Goal: Information Seeking & Learning: Learn about a topic

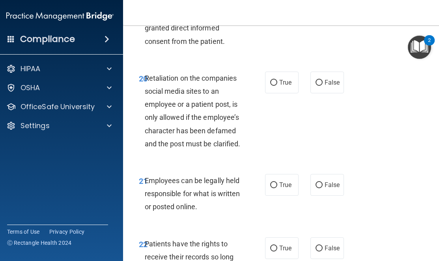
scroll to position [2082, 0]
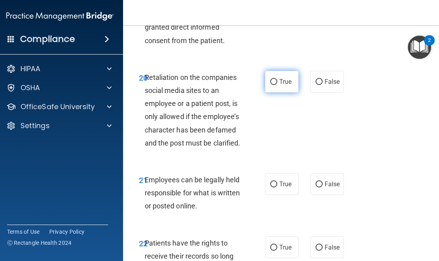
click at [280, 92] on label "True" at bounding box center [282, 82] width 34 height 22
click at [278, 85] on input "True" at bounding box center [273, 82] width 7 height 6
radio input "true"
click at [328, 92] on label "False" at bounding box center [328, 82] width 34 height 22
click at [323, 85] on input "False" at bounding box center [319, 82] width 7 height 6
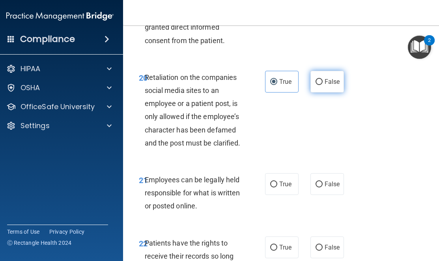
radio input "true"
radio input "false"
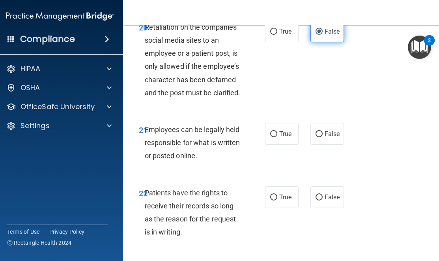
scroll to position [2131, 0]
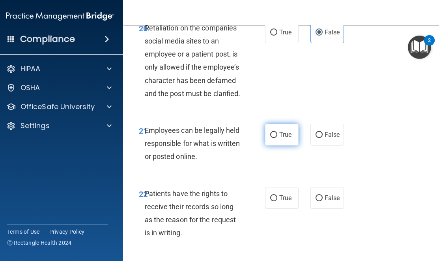
click at [296, 145] on label "True" at bounding box center [282, 135] width 34 height 22
click at [278, 138] on input "True" at bounding box center [273, 135] width 7 height 6
radio input "true"
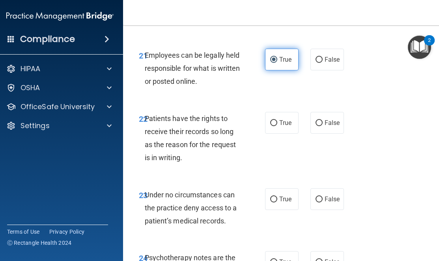
scroll to position [2205, 0]
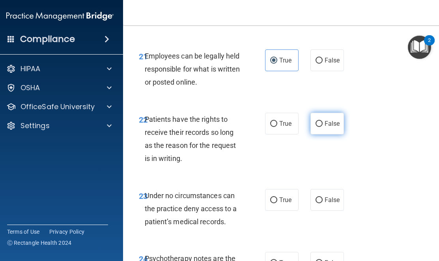
click at [324, 134] on label "False" at bounding box center [328, 124] width 34 height 22
click at [323, 127] on input "False" at bounding box center [319, 124] width 7 height 6
radio input "true"
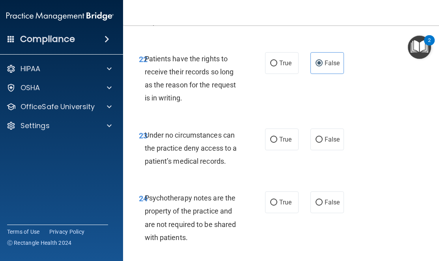
scroll to position [2275, 0]
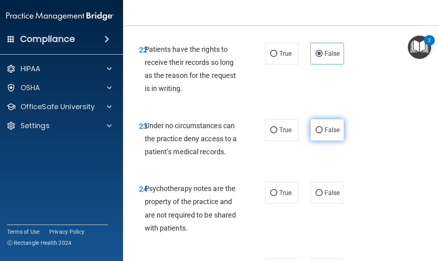
click at [314, 141] on label "False" at bounding box center [328, 130] width 34 height 22
click at [316, 133] on input "False" at bounding box center [319, 130] width 7 height 6
radio input "true"
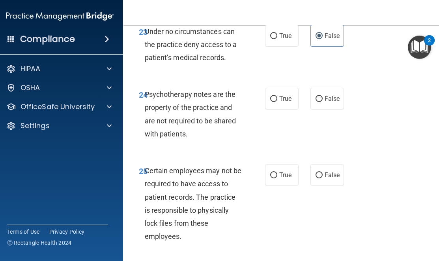
scroll to position [2371, 0]
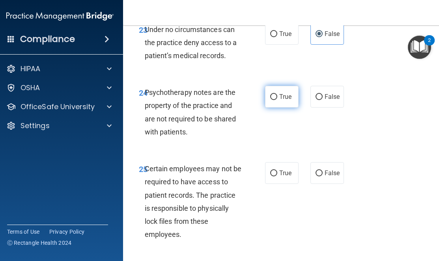
click at [295, 107] on label "True" at bounding box center [282, 97] width 34 height 22
click at [278, 100] on input "True" at bounding box center [273, 97] width 7 height 6
radio input "true"
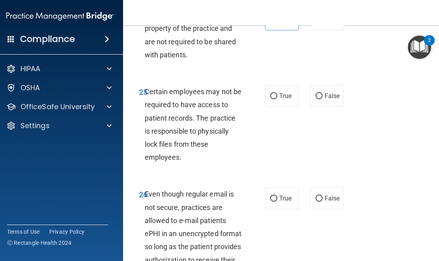
scroll to position [2448, 0]
click at [287, 107] on label "True" at bounding box center [282, 96] width 34 height 22
click at [278, 100] on input "True" at bounding box center [273, 97] width 7 height 6
radio input "true"
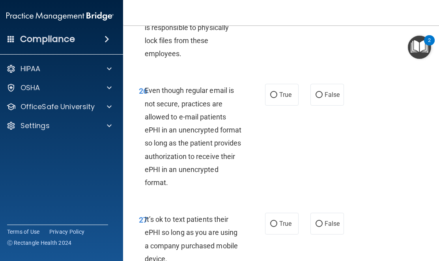
scroll to position [2551, 0]
click at [289, 106] on label "True" at bounding box center [282, 95] width 34 height 22
click at [278, 98] on input "True" at bounding box center [273, 95] width 7 height 6
radio input "true"
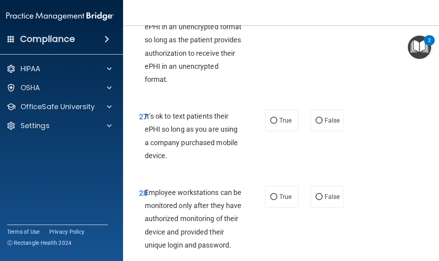
scroll to position [2655, 0]
click at [324, 131] on label "False" at bounding box center [328, 120] width 34 height 22
click at [323, 123] on input "False" at bounding box center [319, 120] width 7 height 6
radio input "true"
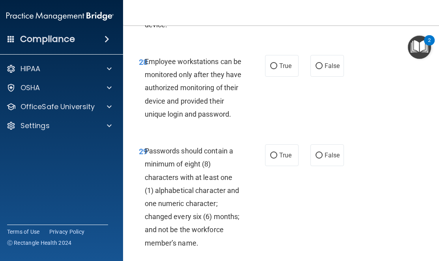
scroll to position [2785, 0]
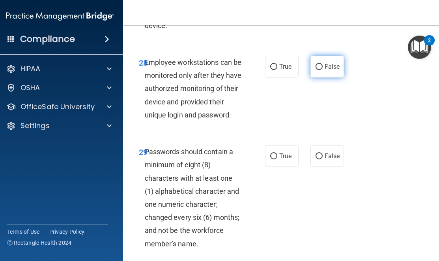
click at [325, 70] on span "False" at bounding box center [332, 67] width 15 height 8
click at [323, 70] on input "False" at bounding box center [319, 67] width 7 height 6
radio input "true"
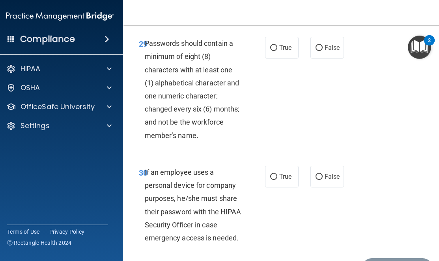
scroll to position [2892, 0]
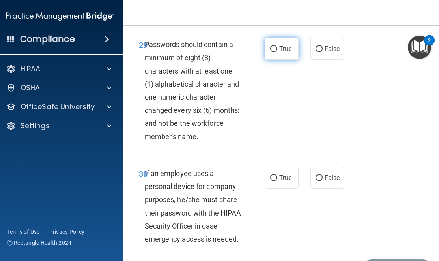
click at [283, 53] on span "True" at bounding box center [286, 49] width 12 height 8
click at [278, 52] on input "True" at bounding box center [273, 49] width 7 height 6
radio input "true"
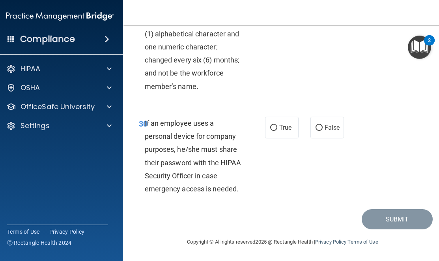
scroll to position [2967, 0]
click at [328, 128] on span "False" at bounding box center [332, 128] width 15 height 8
click at [323, 128] on input "False" at bounding box center [319, 128] width 7 height 6
radio input "true"
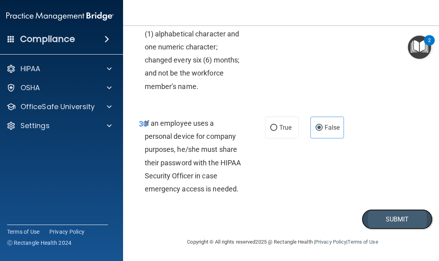
click at [413, 216] on button "Submit" at bounding box center [397, 219] width 71 height 20
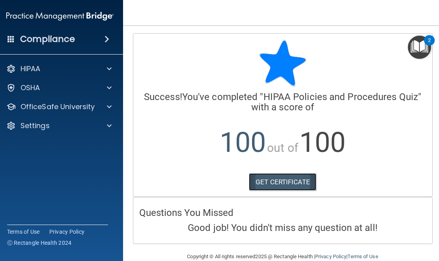
click at [311, 185] on link "GET CERTIFICATE" at bounding box center [283, 181] width 68 height 17
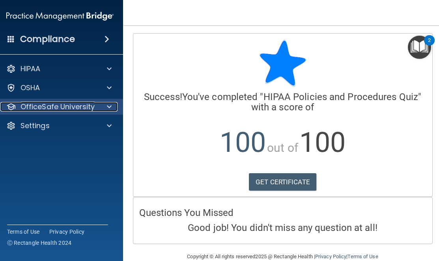
click at [103, 104] on div at bounding box center [108, 106] width 20 height 9
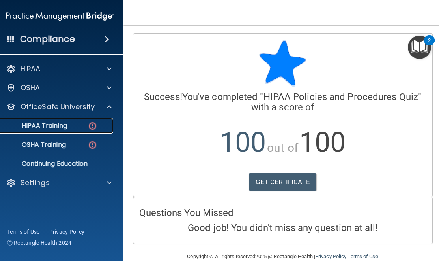
click at [99, 130] on link "HIPAA Training" at bounding box center [51, 126] width 124 height 16
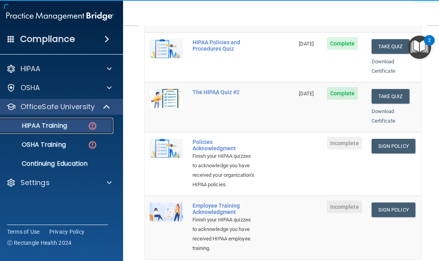
scroll to position [167, 0]
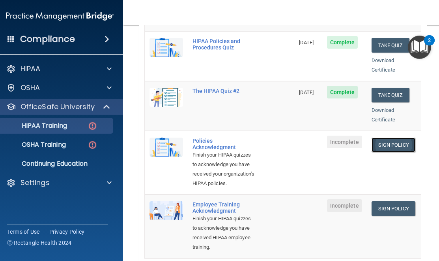
click at [409, 137] on link "Sign Policy" at bounding box center [394, 144] width 44 height 15
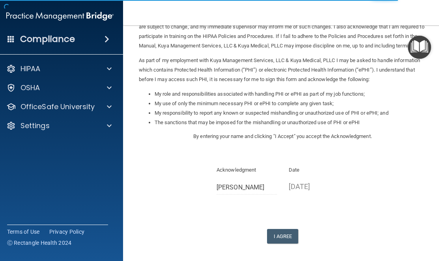
scroll to position [111, 0]
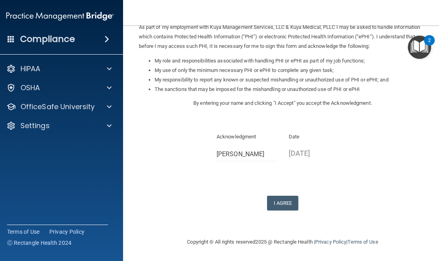
click at [279, 213] on form "Sign Your HIPAA Policies Acknowledgment I, Sydnee Parr , have been given the op…" at bounding box center [283, 80] width 288 height 297
click at [278, 207] on button "I Agree" at bounding box center [283, 202] width 32 height 15
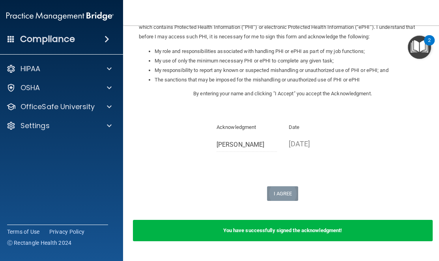
scroll to position [141, 0]
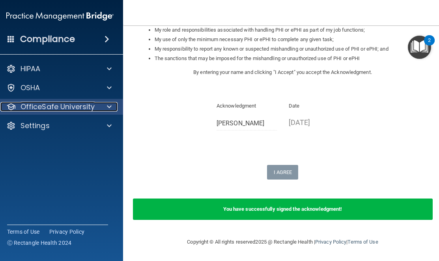
click at [109, 109] on span at bounding box center [109, 106] width 5 height 9
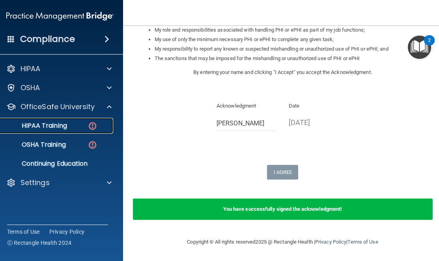
click at [90, 130] on img at bounding box center [93, 126] width 10 height 10
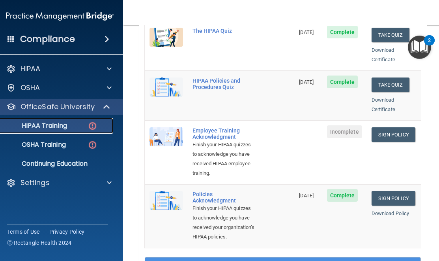
scroll to position [175, 0]
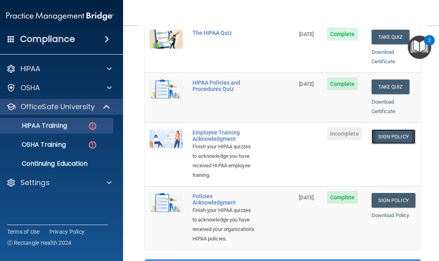
click at [385, 129] on link "Sign Policy" at bounding box center [394, 136] width 44 height 15
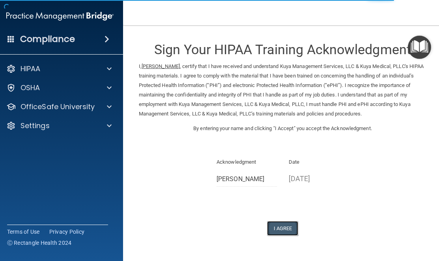
click at [280, 223] on button "I Agree" at bounding box center [283, 228] width 32 height 15
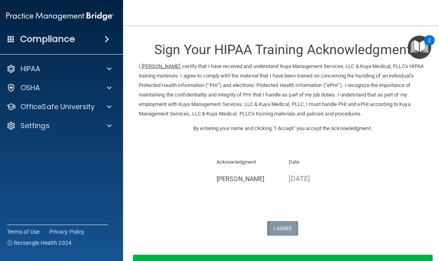
scroll to position [56, 0]
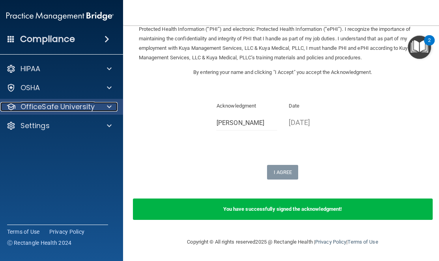
click at [106, 109] on div at bounding box center [108, 106] width 20 height 9
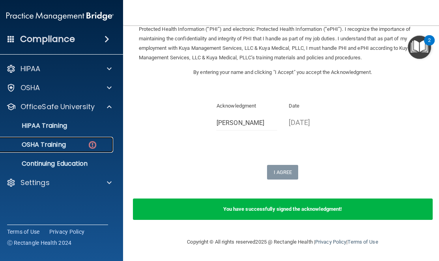
click at [92, 141] on img at bounding box center [93, 145] width 10 height 10
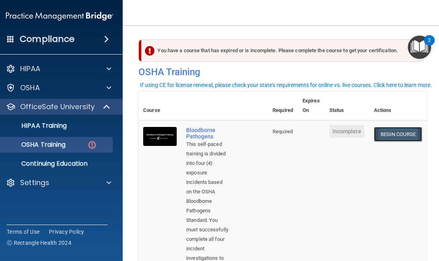
click at [411, 136] on link "Begin Course" at bounding box center [398, 134] width 48 height 15
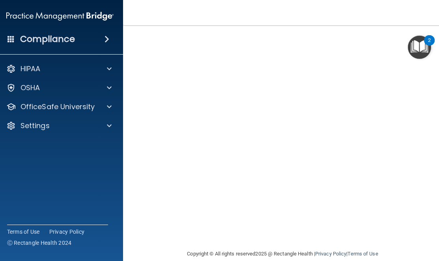
scroll to position [77, 0]
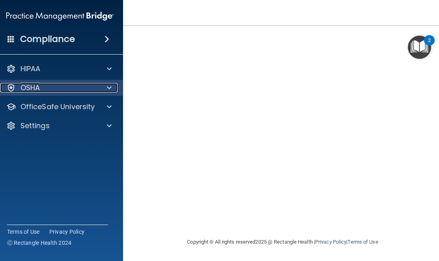
click at [111, 87] on span at bounding box center [109, 87] width 5 height 9
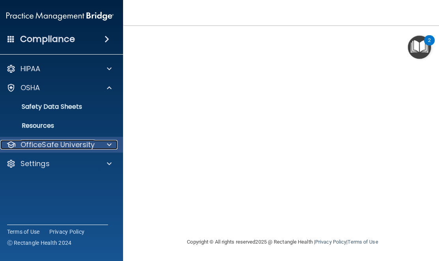
click at [110, 143] on span at bounding box center [109, 144] width 5 height 9
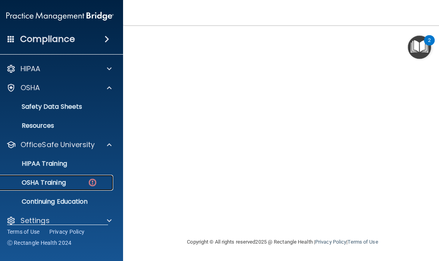
click at [95, 183] on img at bounding box center [93, 182] width 10 height 10
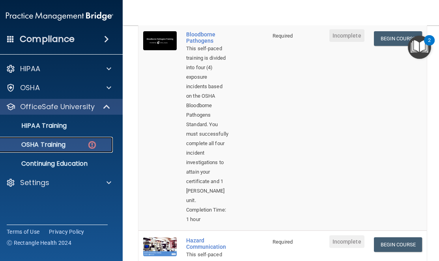
scroll to position [93, 0]
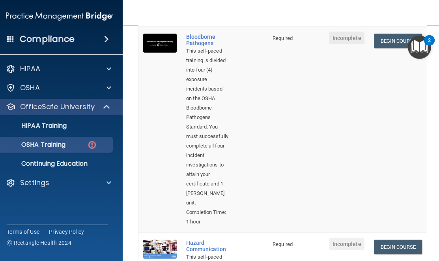
click at [417, 43] on img "Open Resource Center, 2 new notifications" at bounding box center [419, 47] width 23 height 23
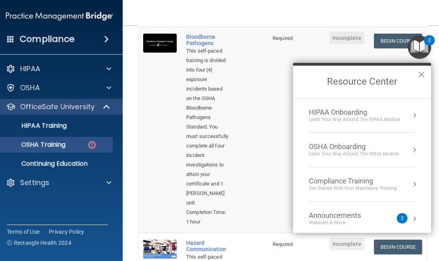
click at [407, 152] on div "OSHA Onboarding Learn your way around the OSHA module" at bounding box center [362, 149] width 107 height 15
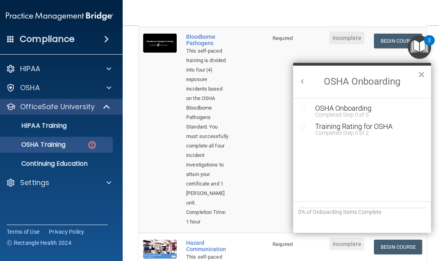
scroll to position [0, 0]
click at [372, 112] on div "Completed Step 0 of 5" at bounding box center [369, 115] width 106 height 6
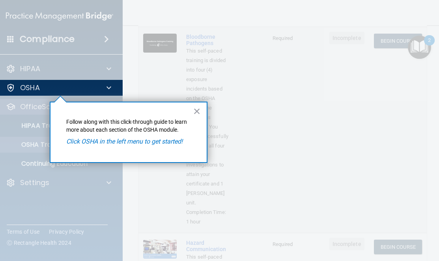
click at [175, 144] on em "Click OSHA in the left menu to get started!" at bounding box center [124, 141] width 116 height 8
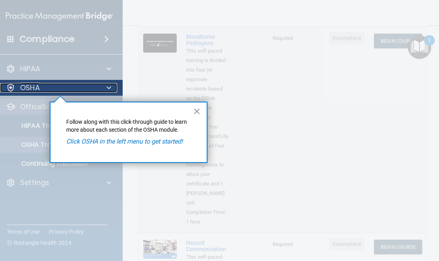
click at [106, 88] on div at bounding box center [108, 87] width 20 height 9
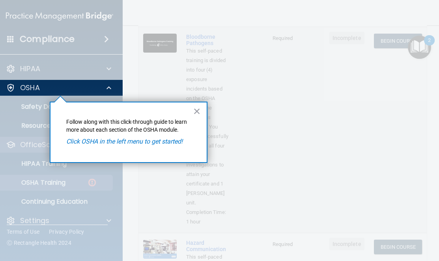
click at [134, 141] on em "Click OSHA in the left menu to get started!" at bounding box center [124, 141] width 116 height 8
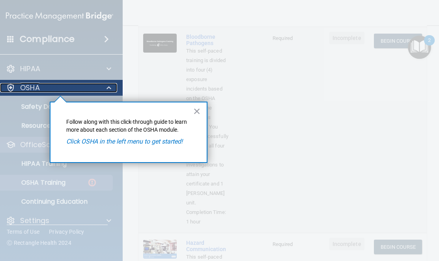
click at [96, 86] on div "OSHA" at bounding box center [49, 87] width 98 height 9
click at [99, 87] on div at bounding box center [108, 87] width 20 height 9
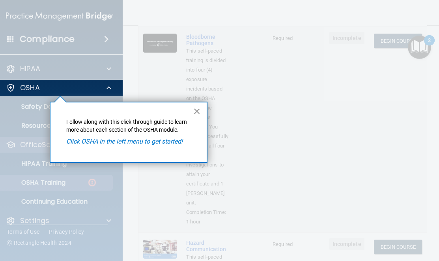
click at [196, 112] on button "×" at bounding box center [197, 111] width 8 height 13
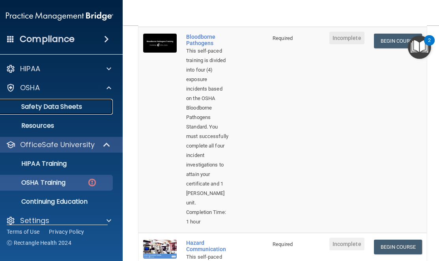
click at [66, 104] on p "Safety Data Sheets" at bounding box center [56, 107] width 108 height 8
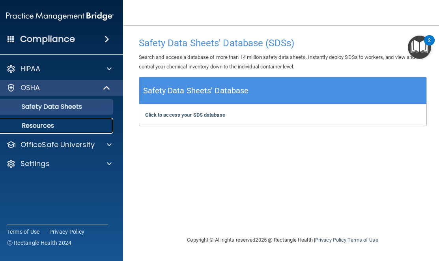
click at [56, 123] on p "Resources" at bounding box center [56, 126] width 108 height 8
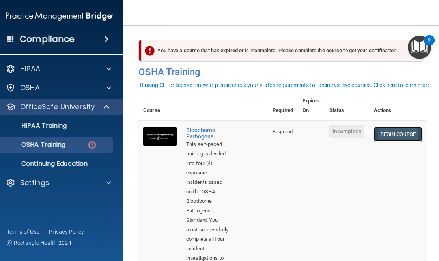
click at [409, 132] on link "Begin Course" at bounding box center [398, 134] width 48 height 15
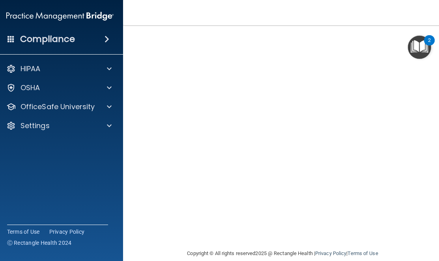
scroll to position [66, 0]
click at [409, 42] on img "Open Resource Center, 2 new notifications" at bounding box center [419, 47] width 23 height 23
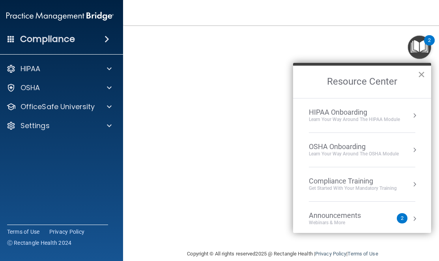
click at [420, 77] on button "×" at bounding box center [422, 74] width 8 height 13
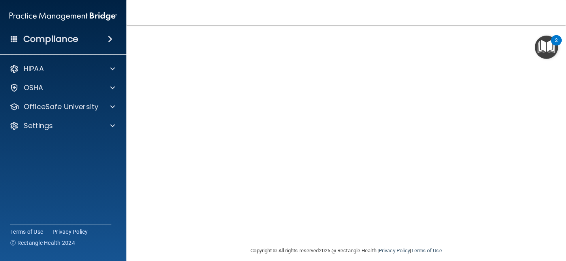
scroll to position [69, 0]
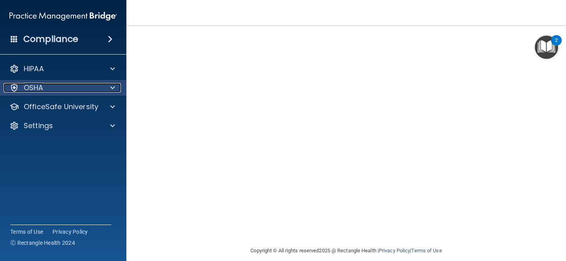
click at [115, 83] on div at bounding box center [111, 87] width 20 height 9
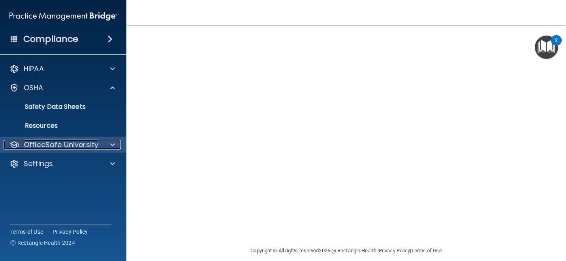
click at [109, 143] on div at bounding box center [111, 144] width 20 height 9
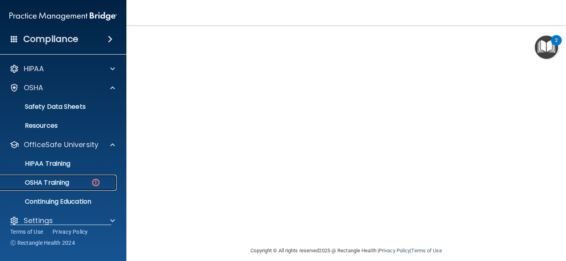
click at [97, 184] on img at bounding box center [96, 182] width 10 height 10
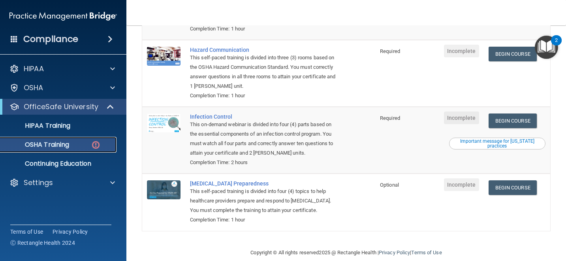
scroll to position [148, 0]
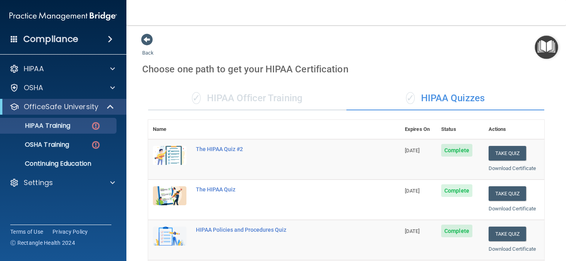
scroll to position [166, 0]
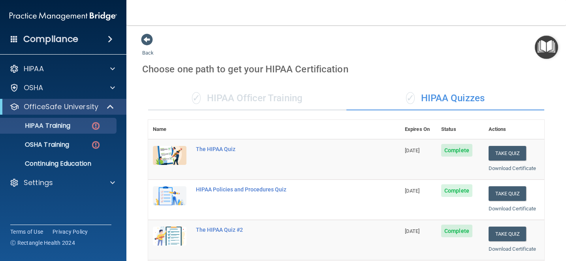
scroll to position [158, 0]
